Goal: Find specific page/section: Find specific page/section

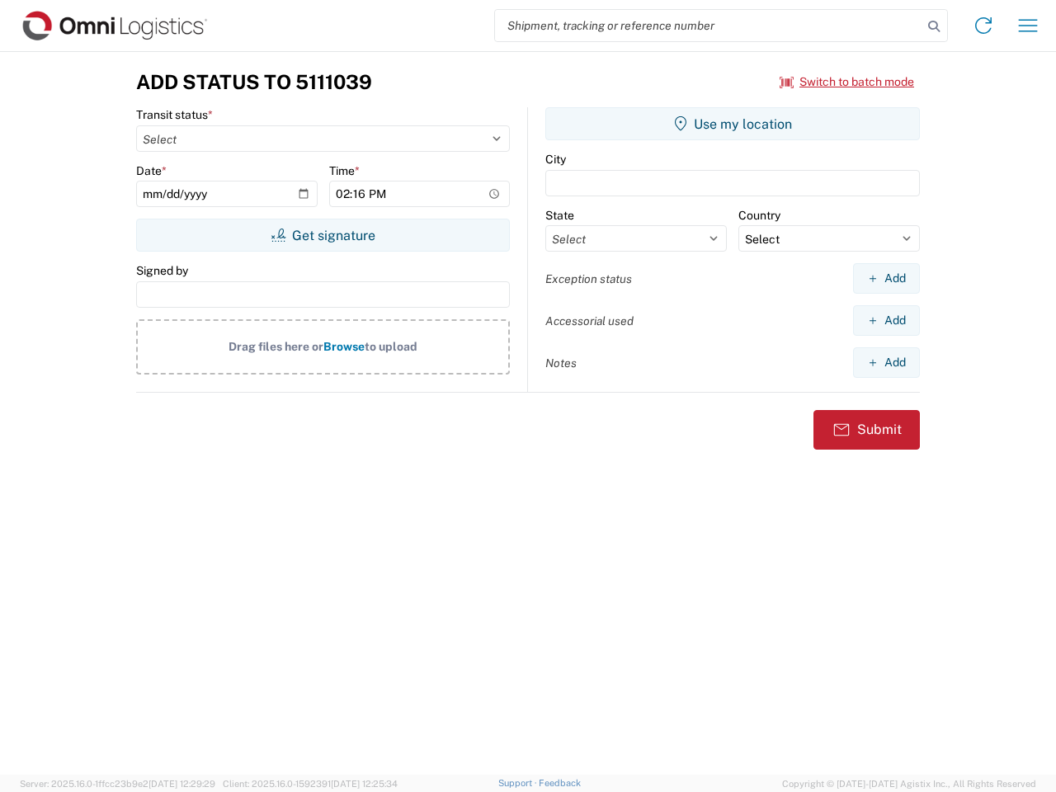
click at [709, 26] on input "search" at bounding box center [708, 25] width 427 height 31
click at [934, 26] on icon at bounding box center [933, 26] width 23 height 23
click at [983, 26] on icon at bounding box center [983, 25] width 26 height 26
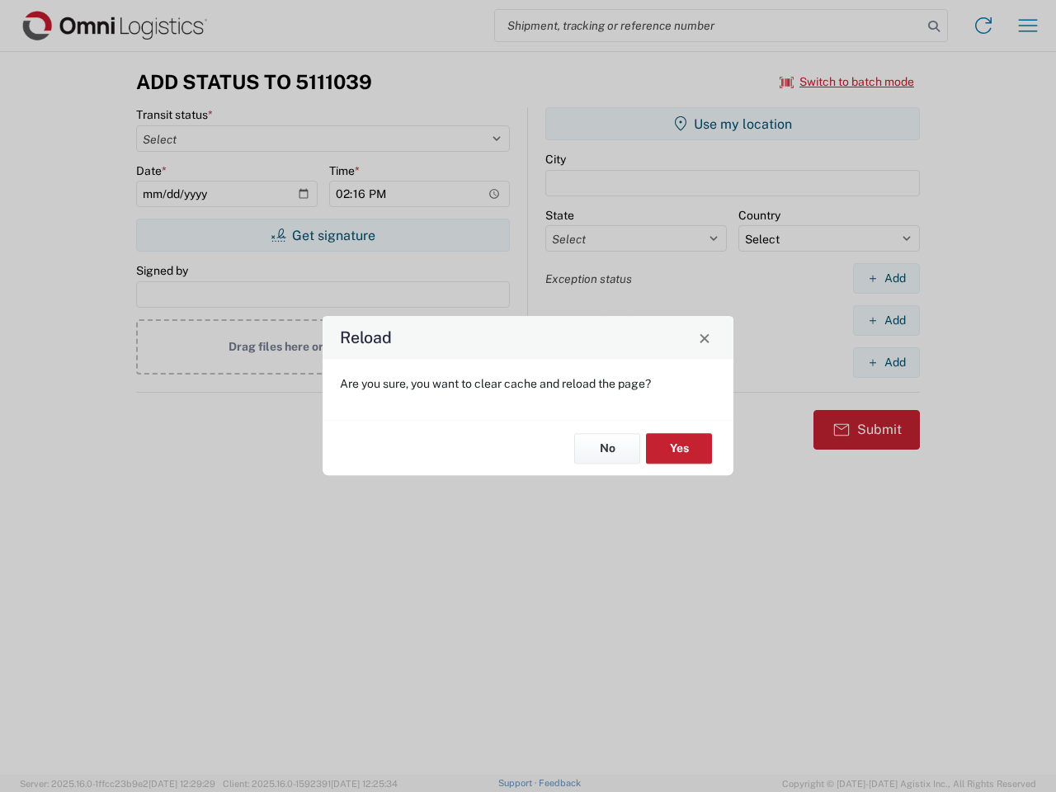
click at [847, 82] on div "Reload Are you sure, you want to clear cache and reload the page? No Yes" at bounding box center [528, 396] width 1056 height 792
click at [323, 235] on div "Reload Are you sure, you want to clear cache and reload the page? No Yes" at bounding box center [528, 396] width 1056 height 792
click at [733, 124] on div "Reload Are you sure, you want to clear cache and reload the page? No Yes" at bounding box center [528, 396] width 1056 height 792
click at [886, 278] on div "Reload Are you sure, you want to clear cache and reload the page? No Yes" at bounding box center [528, 396] width 1056 height 792
click at [886, 320] on div "Reload Are you sure, you want to clear cache and reload the page? No Yes" at bounding box center [528, 396] width 1056 height 792
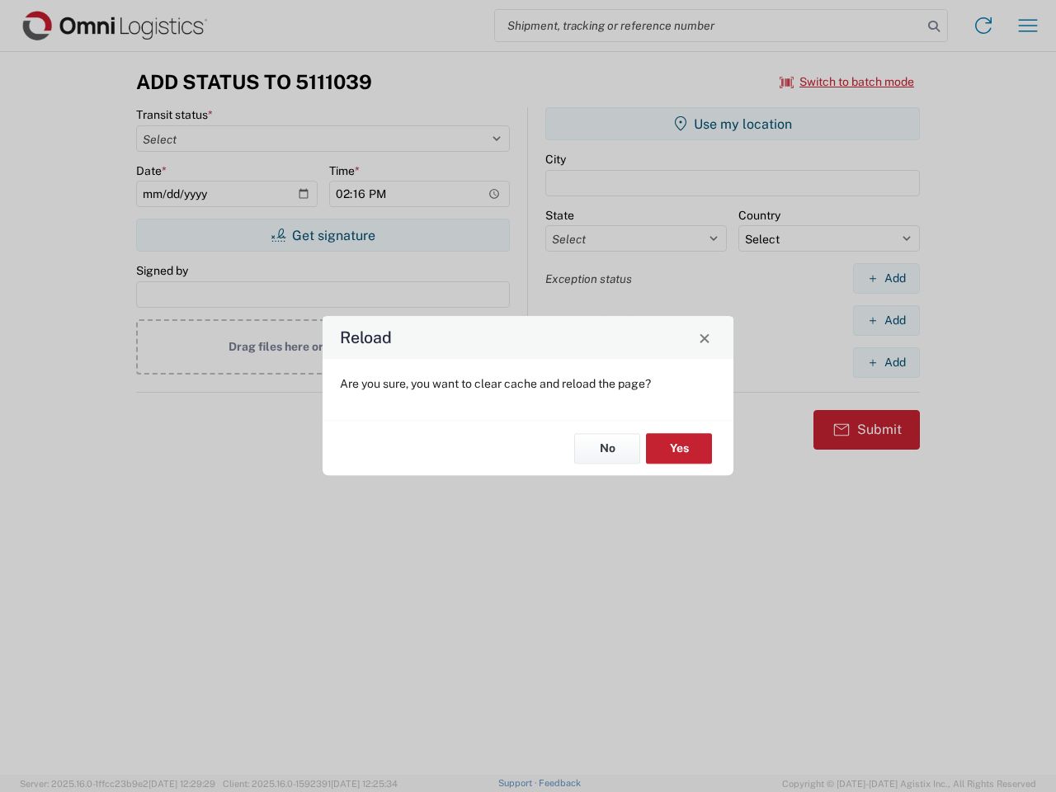
click at [886, 362] on div "Reload Are you sure, you want to clear cache and reload the page? No Yes" at bounding box center [528, 396] width 1056 height 792
